Goal: Task Accomplishment & Management: Manage account settings

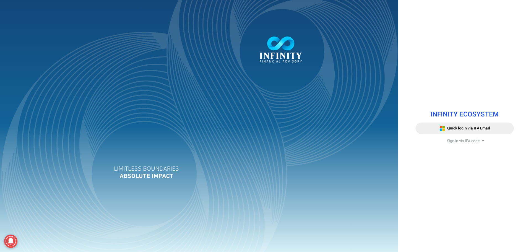
click at [474, 142] on span "Sign in via IFA code" at bounding box center [463, 141] width 33 height 6
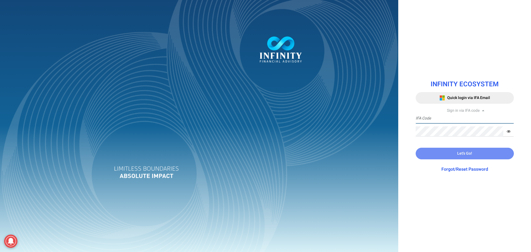
click at [455, 119] on input "text" at bounding box center [465, 118] width 98 height 10
click at [427, 117] on input "text" at bounding box center [465, 118] width 98 height 10
type input "IFA0347"
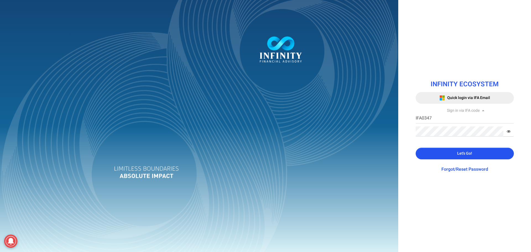
click at [467, 156] on span "Let's Go!" at bounding box center [465, 154] width 15 height 6
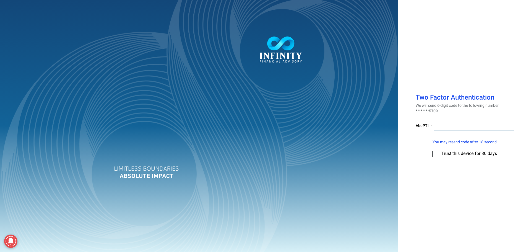
click at [454, 126] on input "number" at bounding box center [474, 126] width 80 height 10
type input "431310"
